Goal: Find specific page/section: Find specific page/section

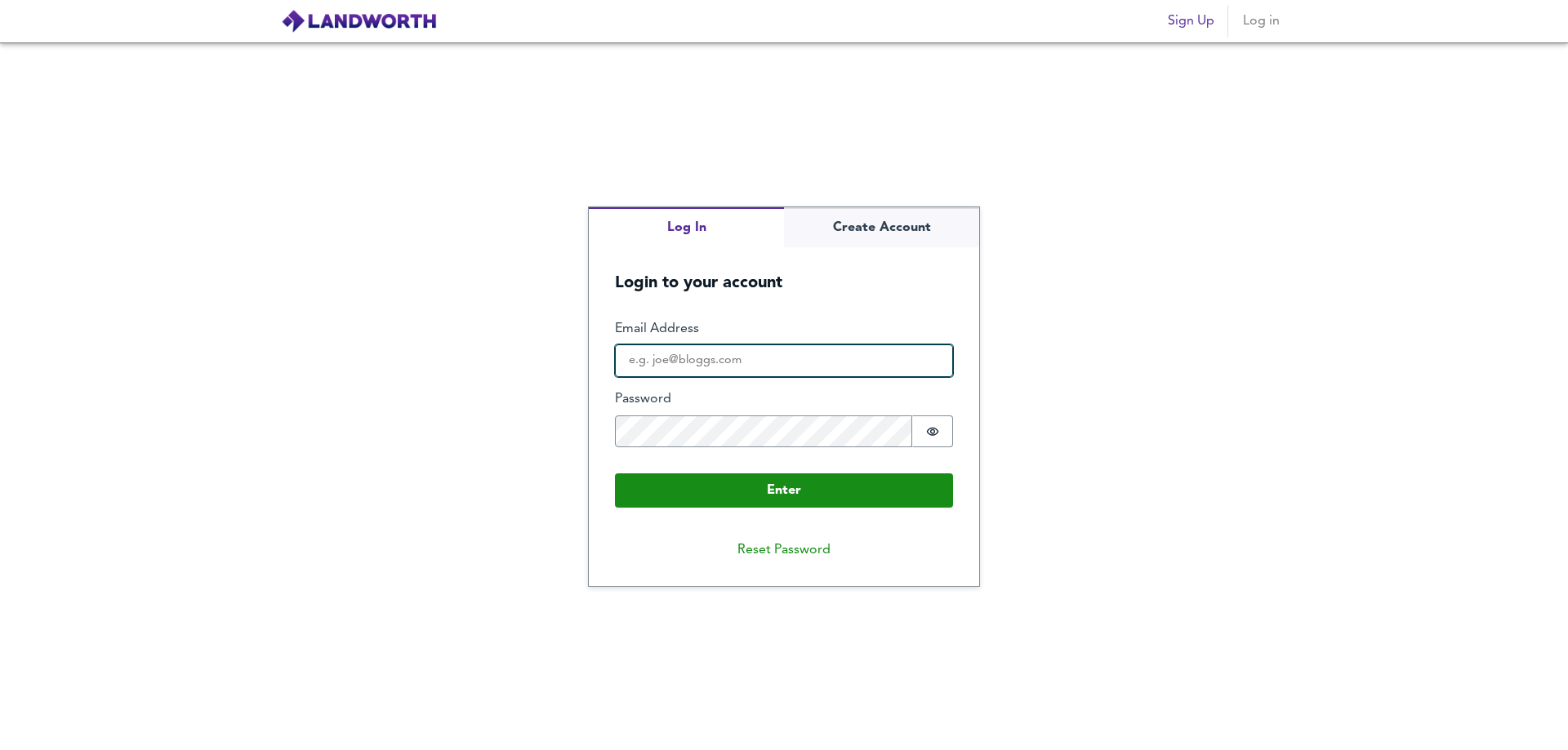
type input "p.haines@proma.com"
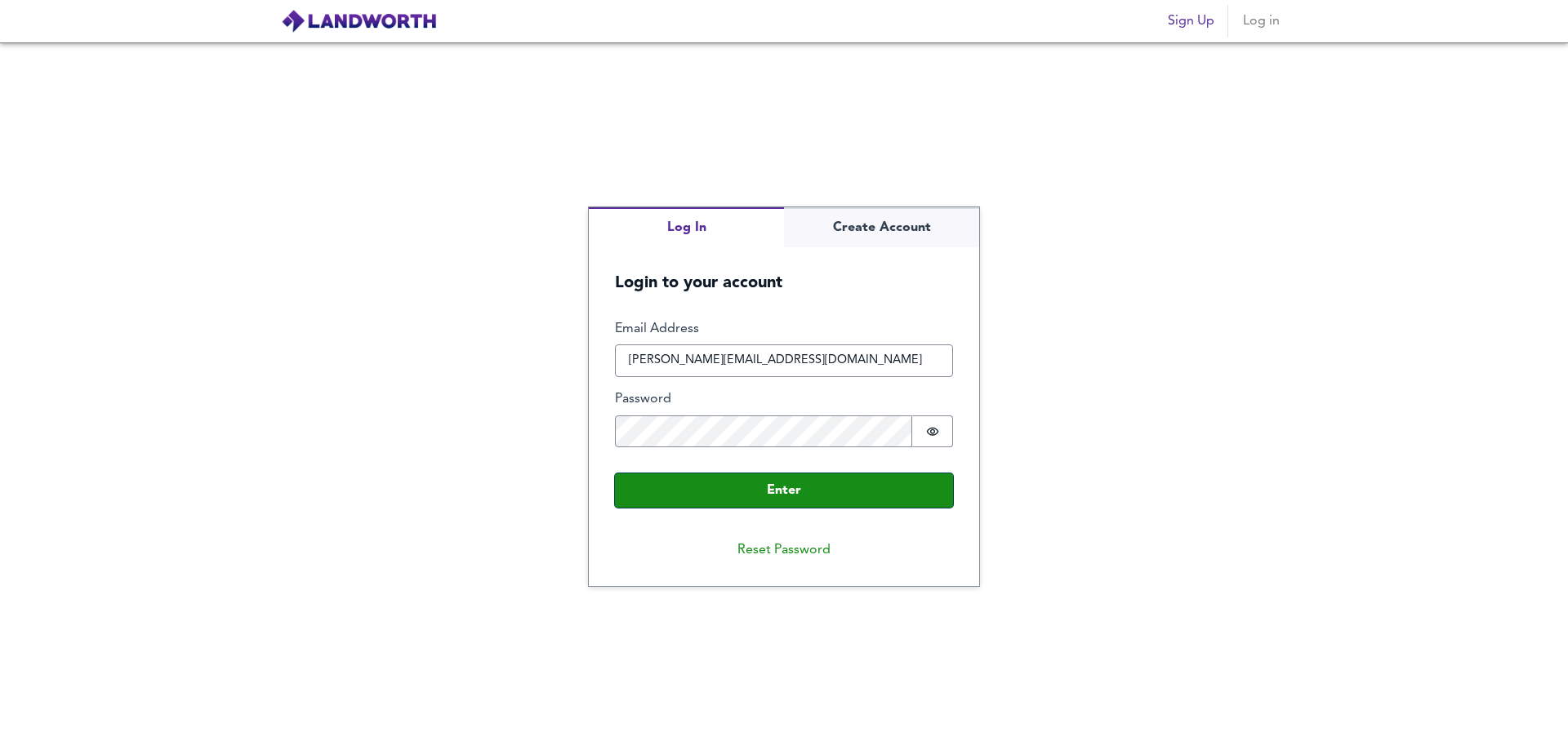
click at [805, 488] on button "Enter" at bounding box center [784, 490] width 338 height 34
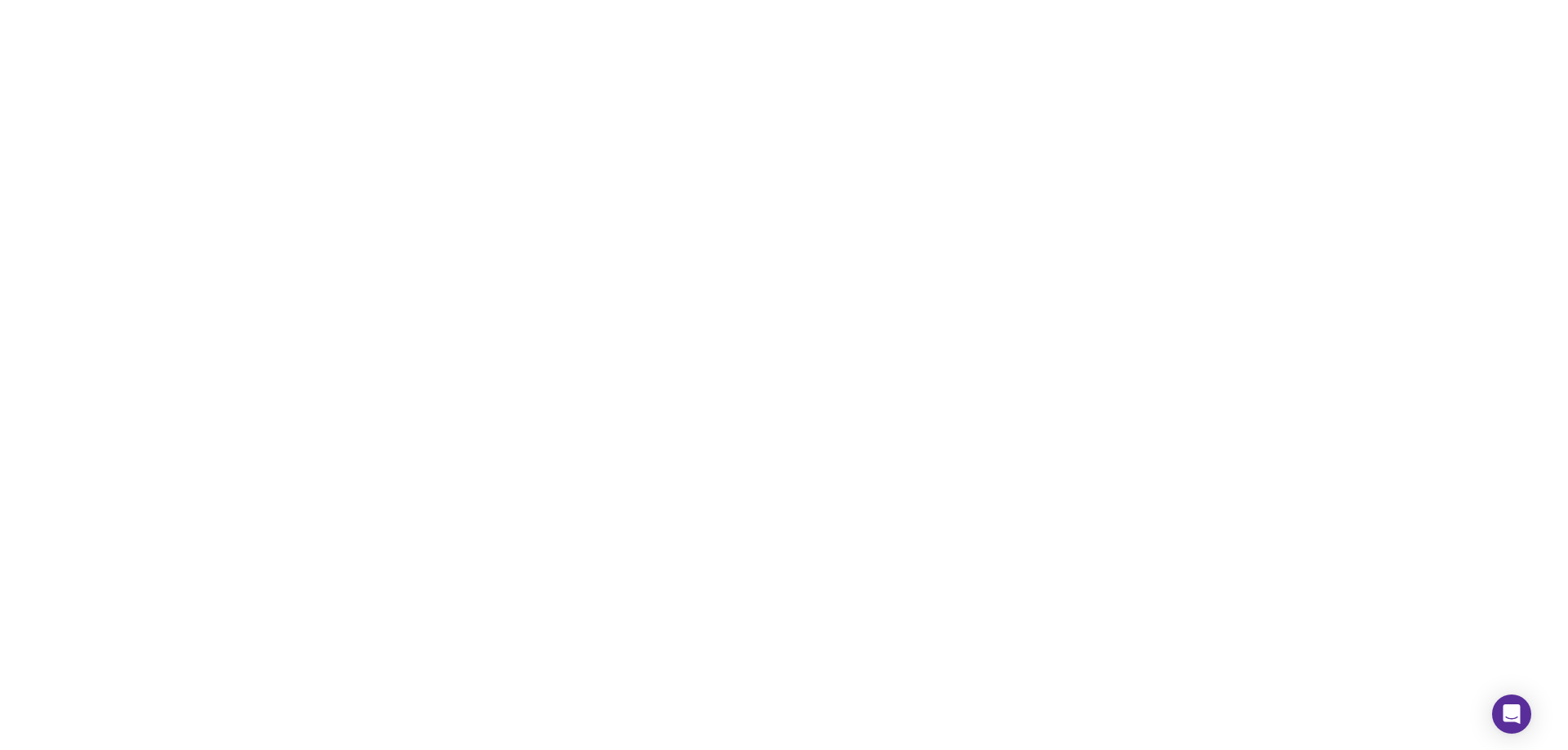
click at [838, 243] on div at bounding box center [784, 375] width 1568 height 750
click at [423, 199] on div at bounding box center [784, 375] width 1568 height 750
click at [652, 245] on div at bounding box center [784, 375] width 1568 height 750
drag, startPoint x: 700, startPoint y: 256, endPoint x: 629, endPoint y: 336, distance: 107.0
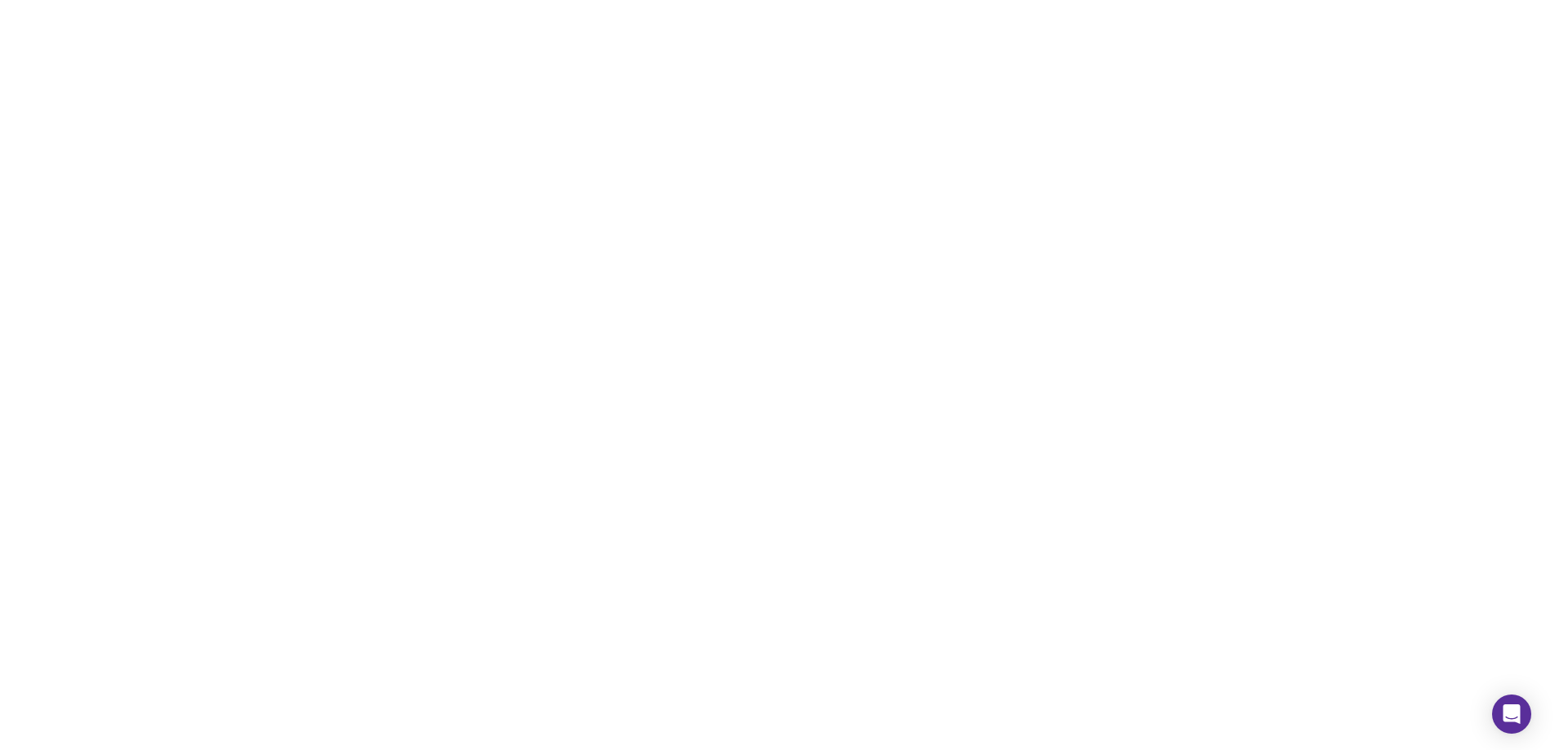
click at [670, 325] on div at bounding box center [784, 375] width 1568 height 750
click at [596, 191] on div at bounding box center [784, 375] width 1568 height 750
click at [596, 191] on div at bounding box center [784, 375] width 1568 height 750
click at [703, 141] on div at bounding box center [784, 375] width 1568 height 750
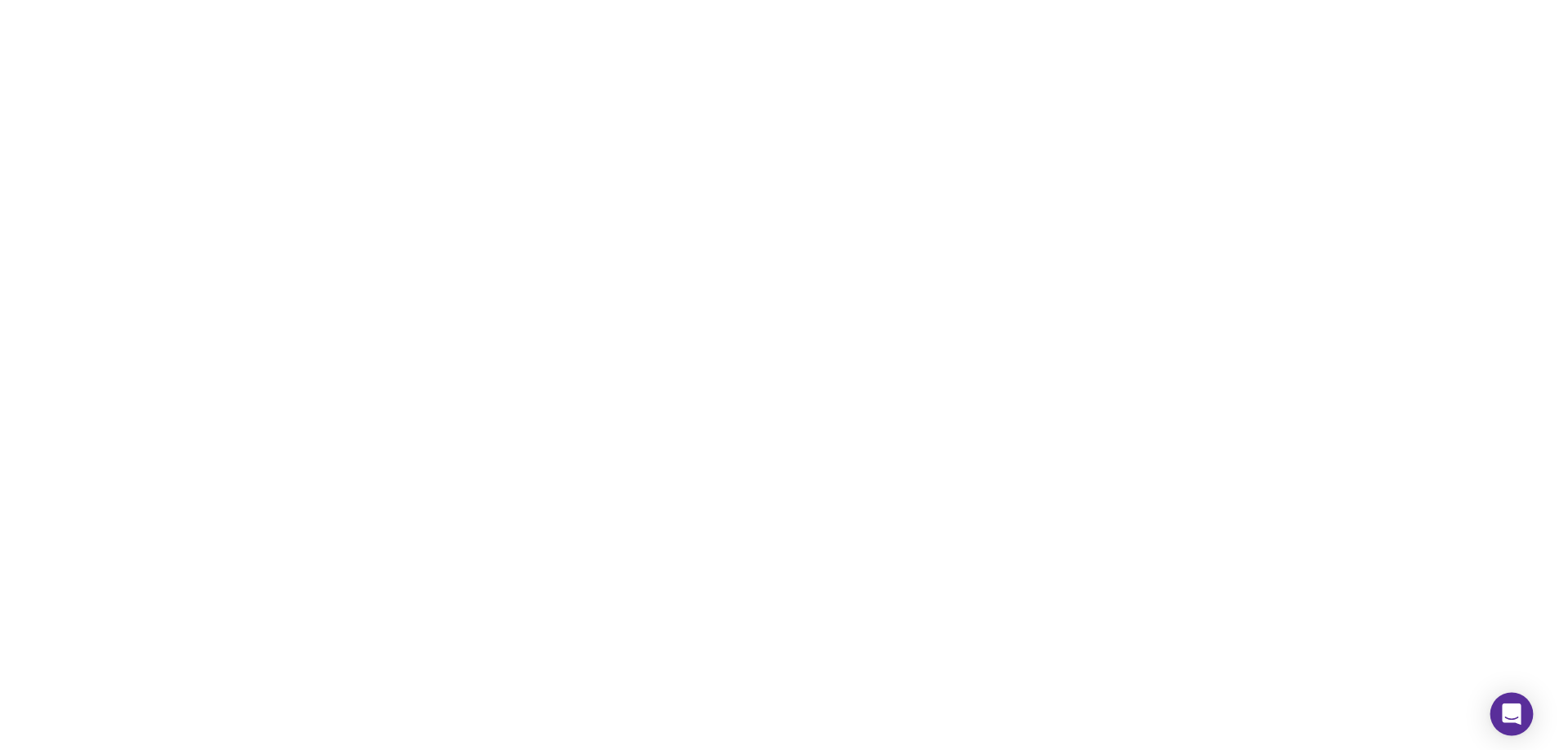
click at [1517, 724] on div "Open Intercom Messenger" at bounding box center [1511, 714] width 44 height 44
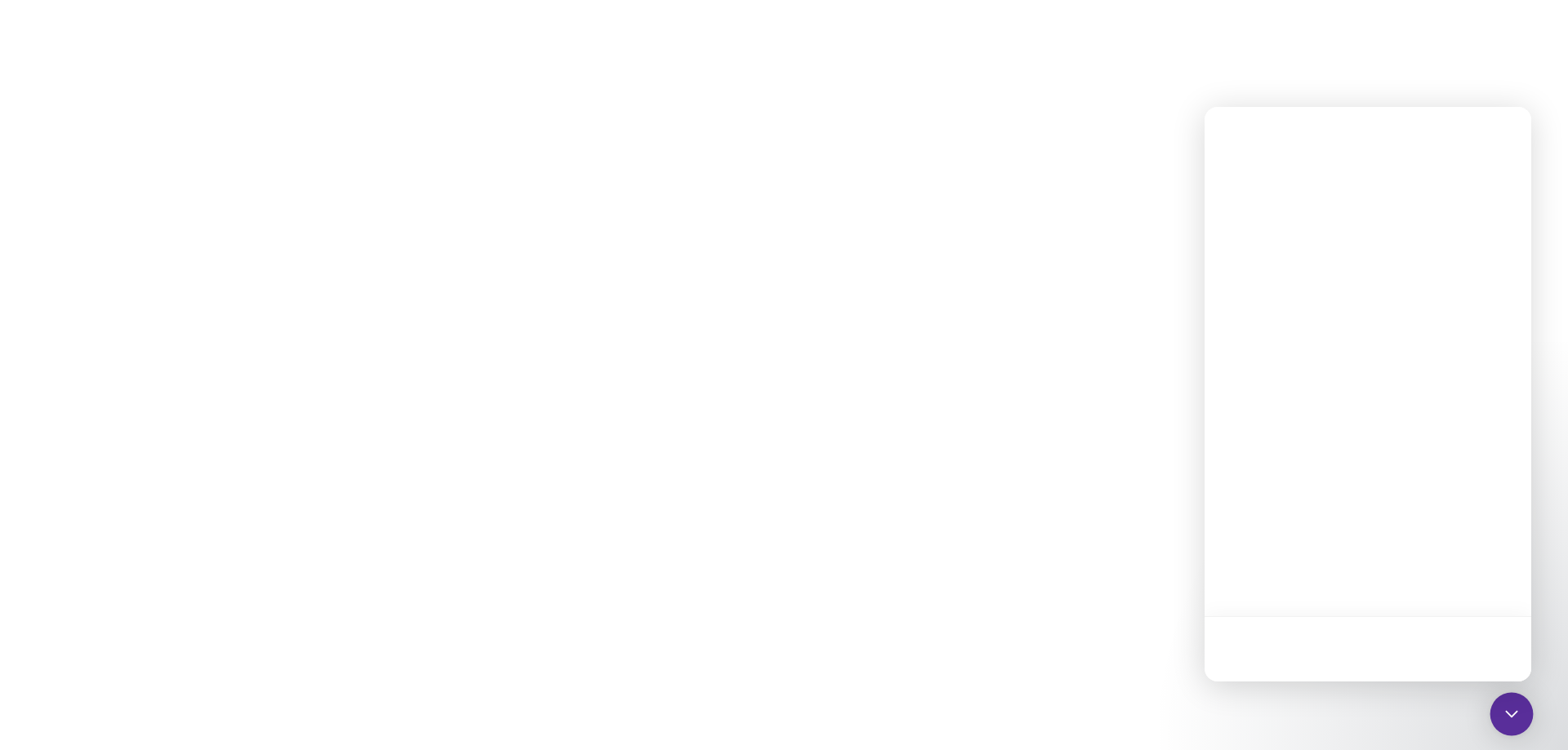
click at [1517, 724] on icon "Open Intercom Messenger" at bounding box center [1511, 713] width 21 height 21
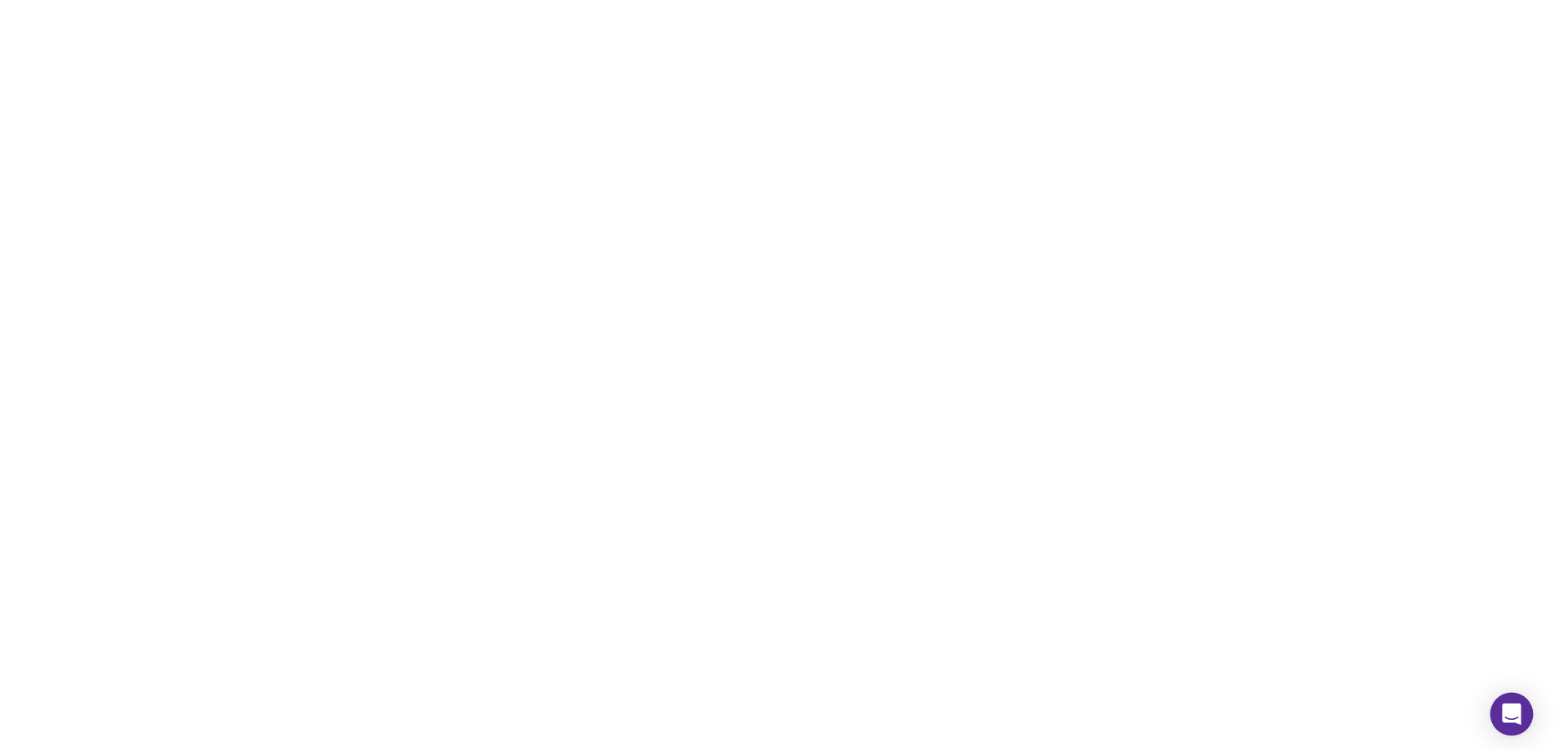
click at [1514, 714] on icon "Open Intercom Messenger" at bounding box center [1511, 713] width 19 height 21
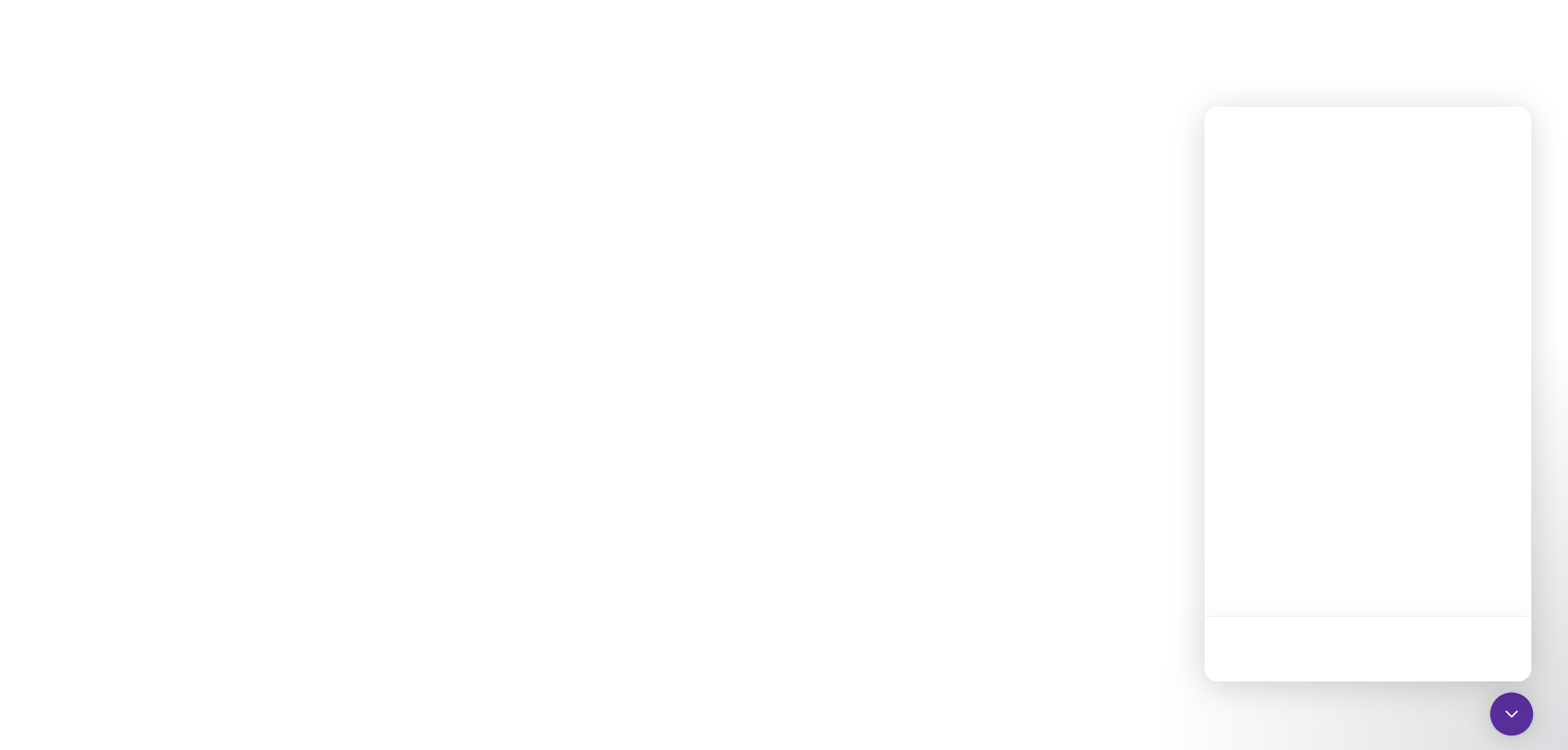
click at [1514, 714] on icon "Open Intercom Messenger" at bounding box center [1511, 714] width 12 height 7
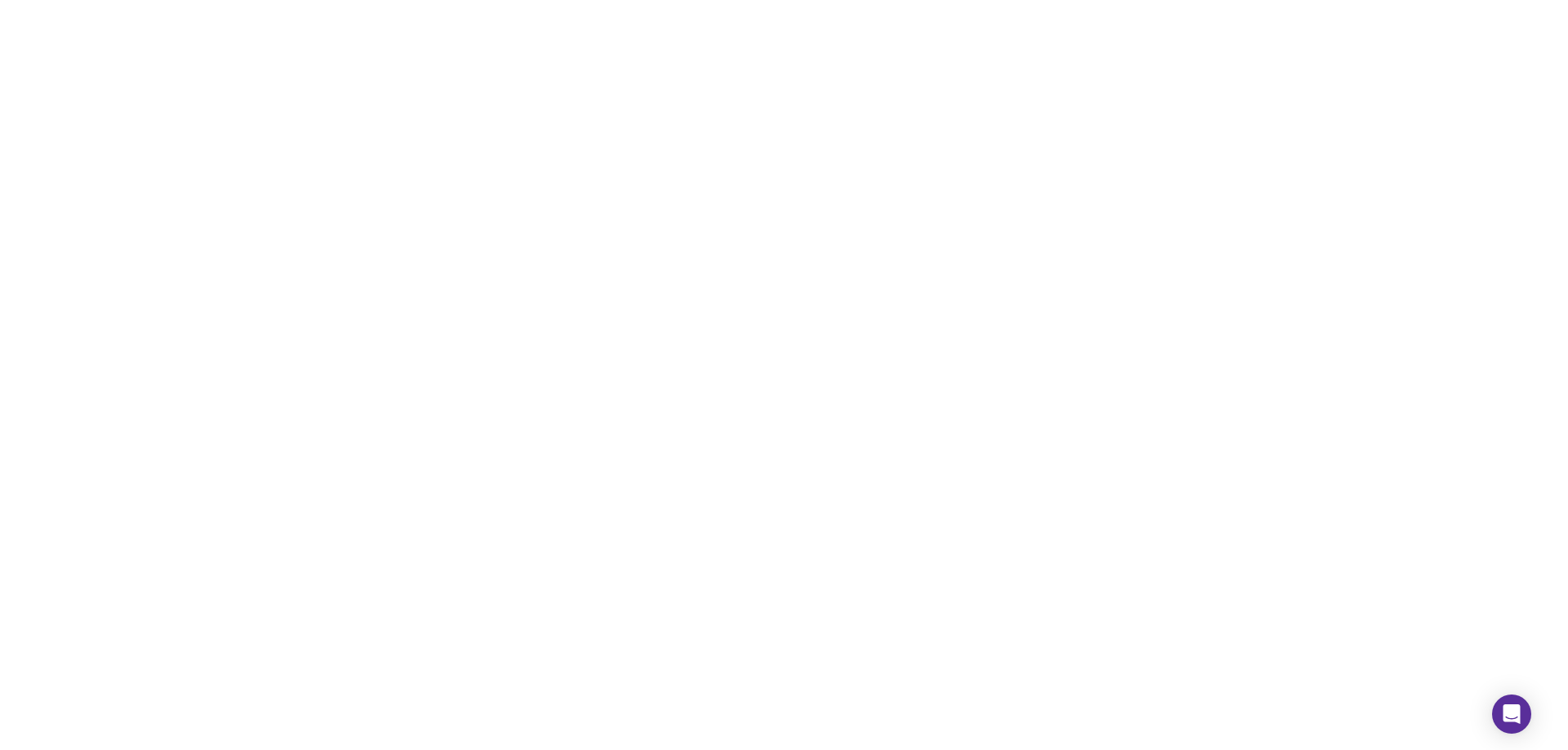
click at [657, 158] on div at bounding box center [784, 375] width 1568 height 750
click at [360, 170] on div at bounding box center [784, 375] width 1568 height 750
